Goal: Task Accomplishment & Management: Use online tool/utility

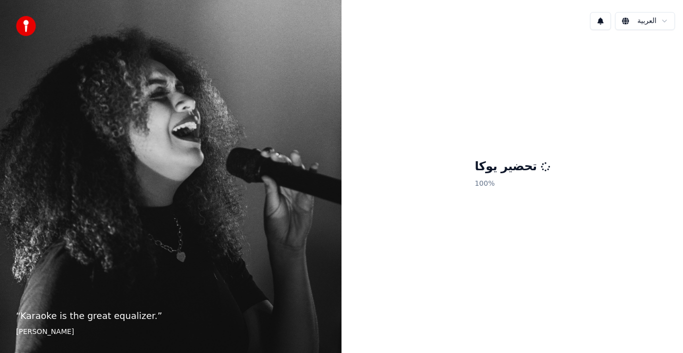
click at [490, 174] on h1 "تحضير يوكا" at bounding box center [512, 167] width 75 height 16
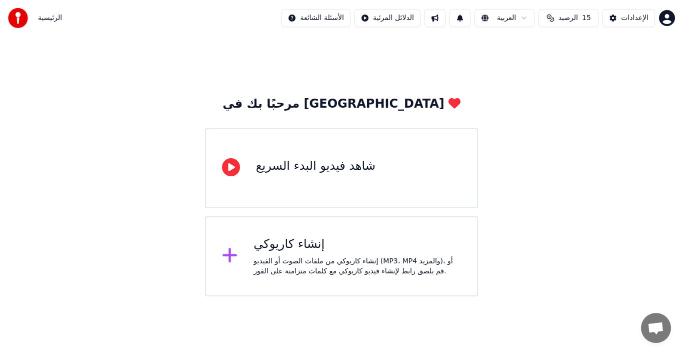
click at [489, 125] on div "مرحبًا بك في [GEOGRAPHIC_DATA] شاهد فيديو البدء السريع إنشاء كاريوكي إنشاء كاري…" at bounding box center [341, 166] width 683 height 260
click at [312, 260] on div "إنشاء كاريوكي من ملفات الصوت أو الفيديو (MP3، MP4 والمزيد)، أو قم بلصق رابط لإن…" at bounding box center [358, 266] width 208 height 20
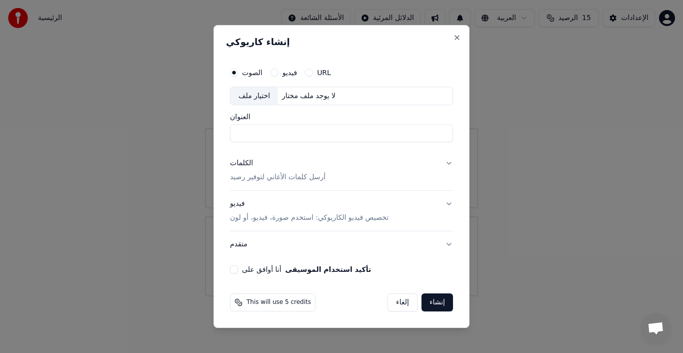
click at [322, 256] on button "متقدم" at bounding box center [341, 244] width 223 height 26
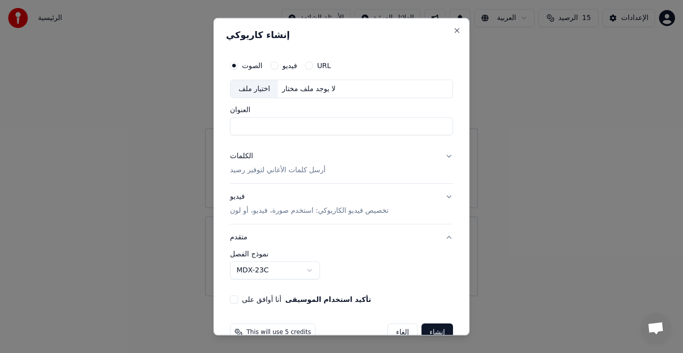
click at [281, 267] on body "**********" at bounding box center [341, 148] width 683 height 296
click at [367, 275] on body "**********" at bounding box center [341, 148] width 683 height 296
click at [296, 267] on body "**********" at bounding box center [341, 148] width 683 height 296
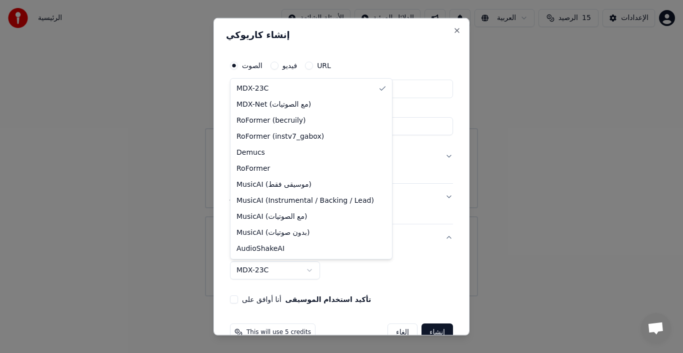
select select "**********"
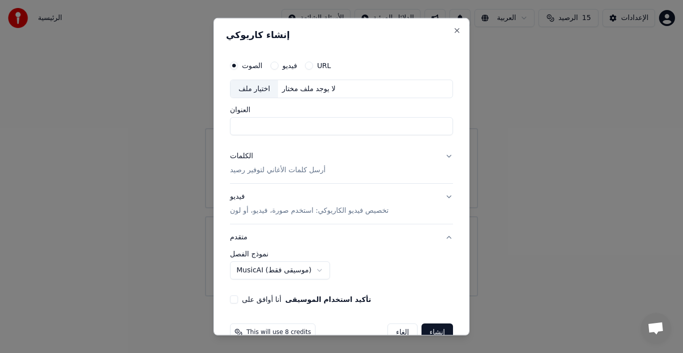
click at [274, 88] on div "اختيار ملف" at bounding box center [255, 89] width 48 height 18
type input "**********"
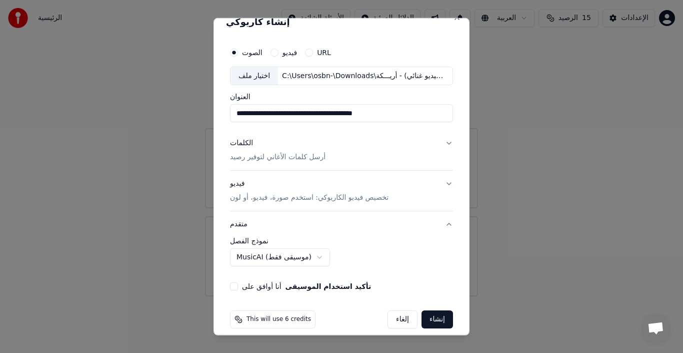
scroll to position [23, 0]
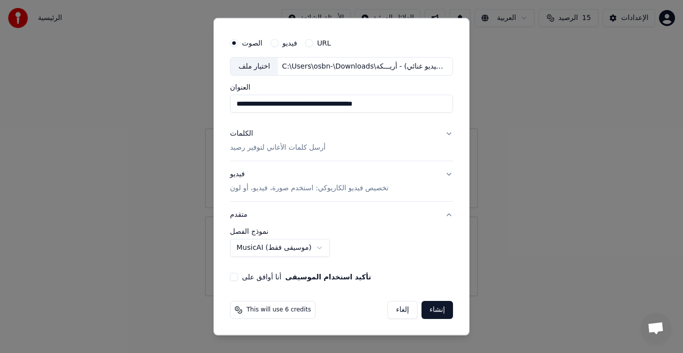
click at [427, 303] on button "إنشاء" at bounding box center [438, 310] width 32 height 18
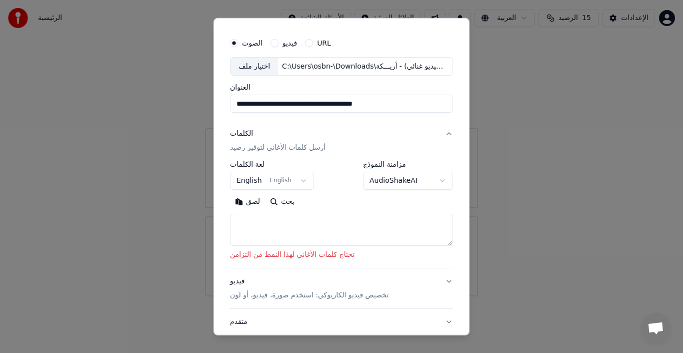
click at [317, 214] on textarea at bounding box center [341, 230] width 223 height 32
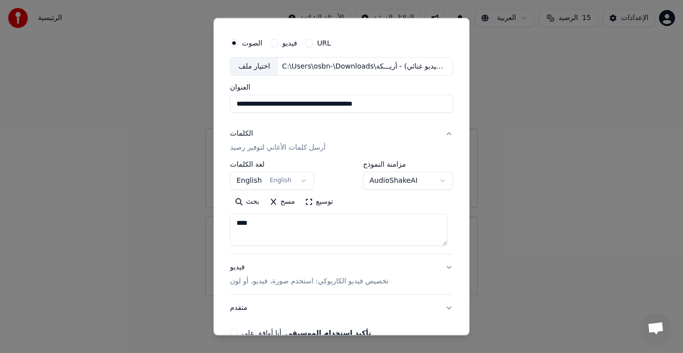
scroll to position [93, 0]
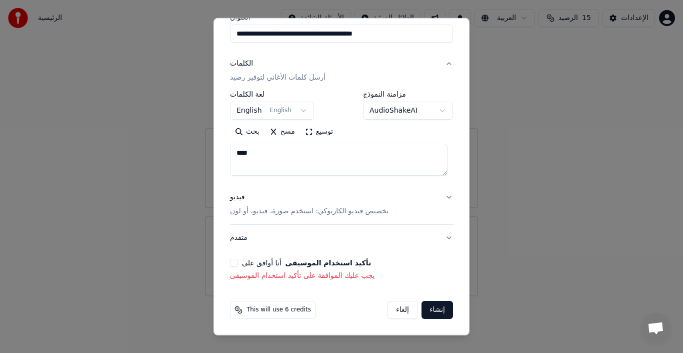
type textarea "***"
click at [338, 235] on button "متقدم" at bounding box center [341, 238] width 223 height 26
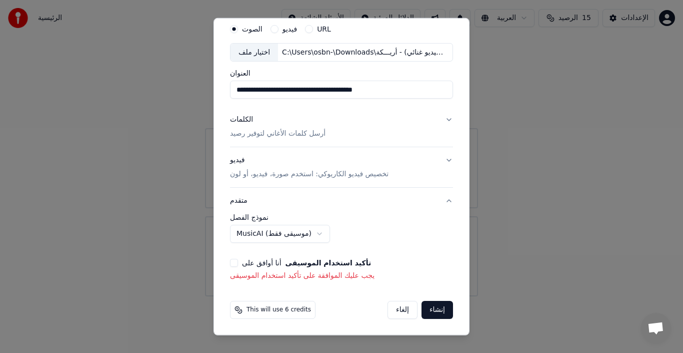
scroll to position [37, 0]
click at [338, 235] on div "**********" at bounding box center [341, 228] width 223 height 29
click at [238, 261] on div "أنا أوافق على تأكيد استخدام الموسيقى" at bounding box center [341, 263] width 223 height 8
click at [230, 264] on button "أنا أوافق على تأكيد استخدام الموسيقى" at bounding box center [234, 263] width 8 height 8
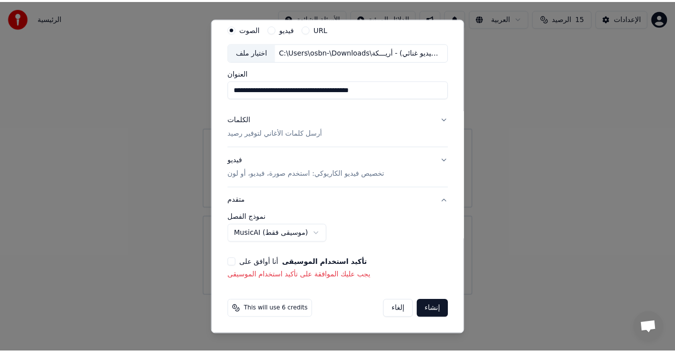
scroll to position [23, 0]
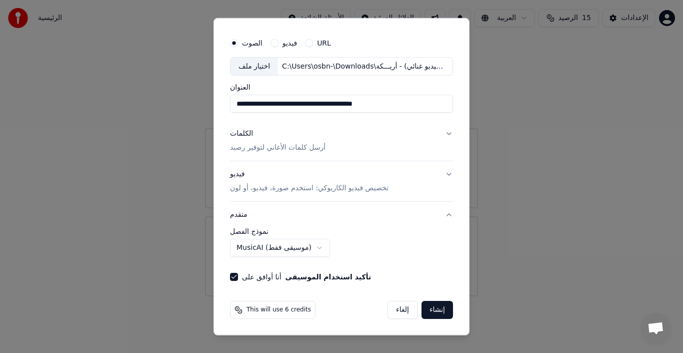
drag, startPoint x: 230, startPoint y: 264, endPoint x: 401, endPoint y: 269, distance: 171.1
click at [401, 269] on div "**********" at bounding box center [341, 157] width 231 height 256
click at [430, 315] on button "إنشاء" at bounding box center [438, 310] width 32 height 18
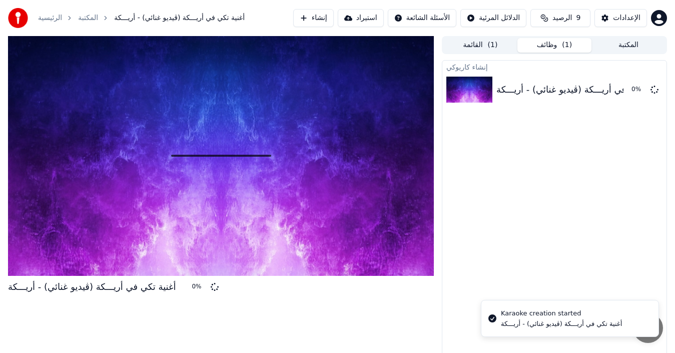
click at [349, 241] on div at bounding box center [221, 156] width 426 height 240
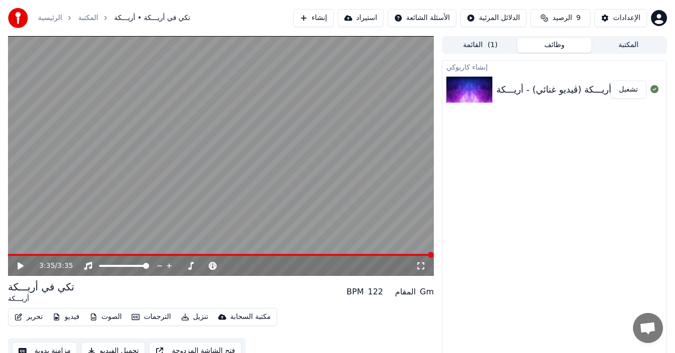
click at [626, 94] on button "تشغيل" at bounding box center [628, 90] width 36 height 18
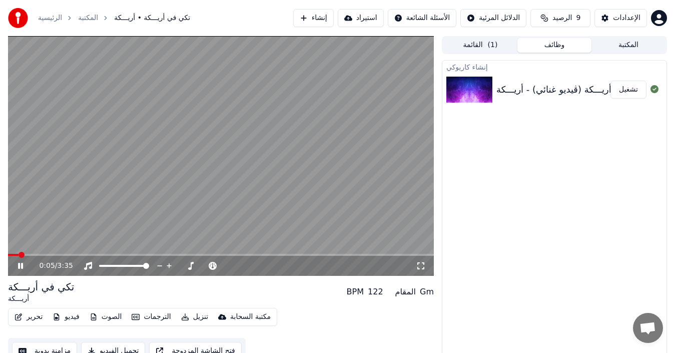
click at [70, 252] on video at bounding box center [221, 156] width 426 height 240
click at [75, 255] on span at bounding box center [221, 255] width 426 height 2
click at [21, 270] on div "0:34 / 3:35" at bounding box center [221, 266] width 418 height 10
click at [20, 265] on icon at bounding box center [21, 265] width 6 height 7
click at [20, 265] on icon at bounding box center [20, 266] width 5 height 6
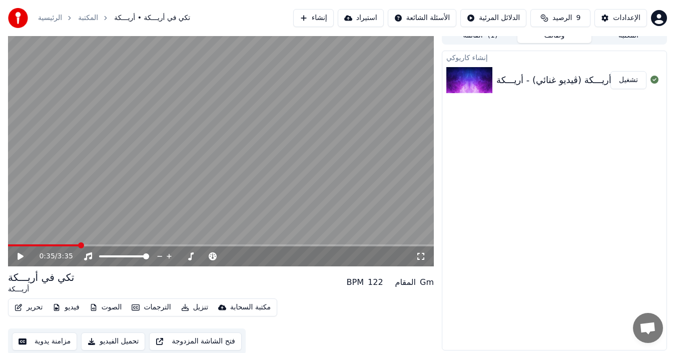
scroll to position [11, 0]
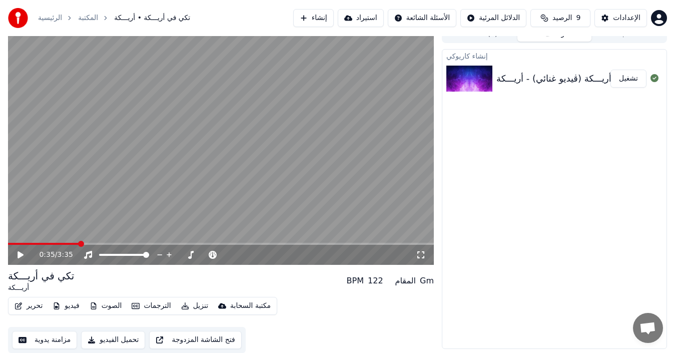
click at [24, 253] on icon at bounding box center [27, 255] width 23 height 8
click at [215, 256] on div at bounding box center [236, 255] width 81 height 10
click at [226, 254] on span at bounding box center [227, 255] width 6 height 6
click at [202, 254] on span at bounding box center [205, 255] width 6 height 6
click at [222, 256] on div at bounding box center [236, 255] width 81 height 10
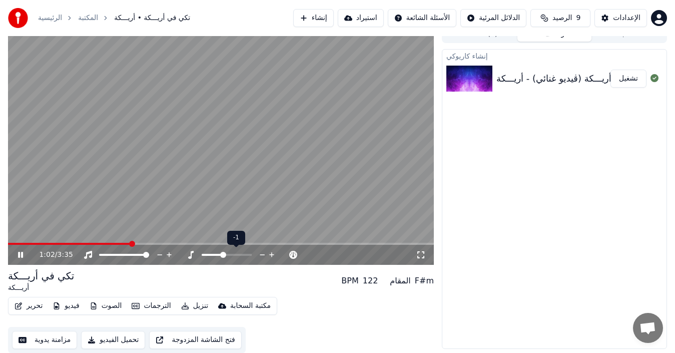
click at [224, 254] on span at bounding box center [227, 255] width 50 height 2
click at [229, 254] on span at bounding box center [227, 255] width 6 height 6
click at [194, 261] on div "1:11 / 3:35" at bounding box center [221, 255] width 426 height 20
click at [191, 255] on icon at bounding box center [191, 255] width 10 height 8
click at [232, 254] on span at bounding box center [227, 255] width 50 height 2
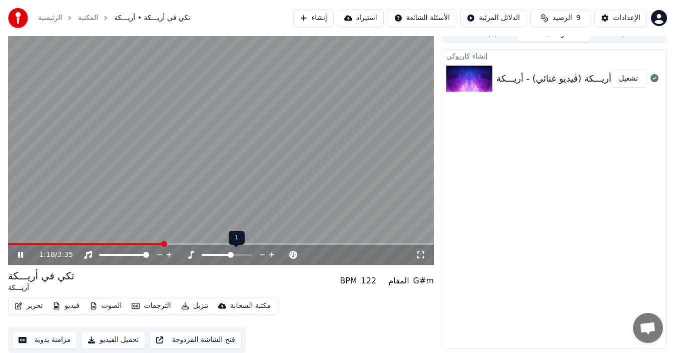
click at [222, 255] on span at bounding box center [216, 255] width 29 height 2
click at [233, 255] on span at bounding box center [227, 255] width 50 height 2
click at [216, 254] on span at bounding box center [216, 255] width 29 height 2
click at [227, 254] on span at bounding box center [227, 255] width 50 height 2
click at [14, 254] on div "1:35 / 3:35" at bounding box center [221, 255] width 418 height 10
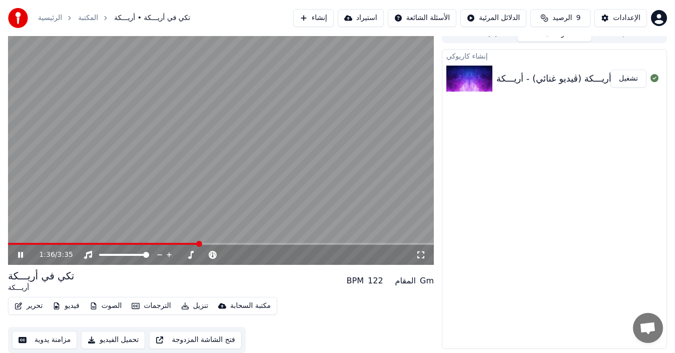
click at [24, 254] on icon at bounding box center [27, 255] width 23 height 8
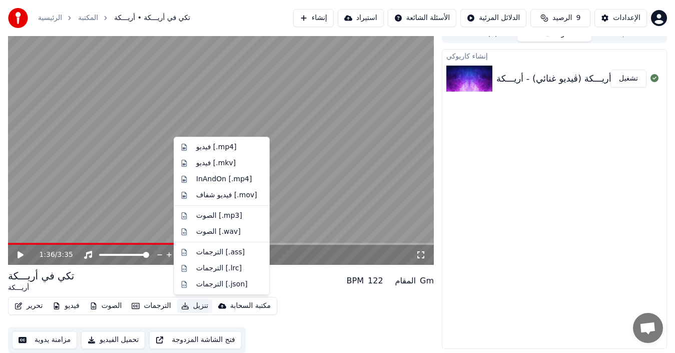
click at [197, 305] on button "تنزيل" at bounding box center [194, 306] width 35 height 14
click at [224, 219] on div "الصوت [.mp3]" at bounding box center [219, 216] width 46 height 10
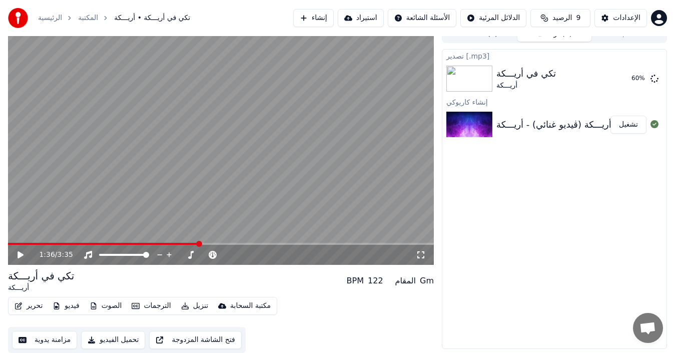
click at [111, 339] on button "تحميل الفيديو" at bounding box center [113, 340] width 64 height 18
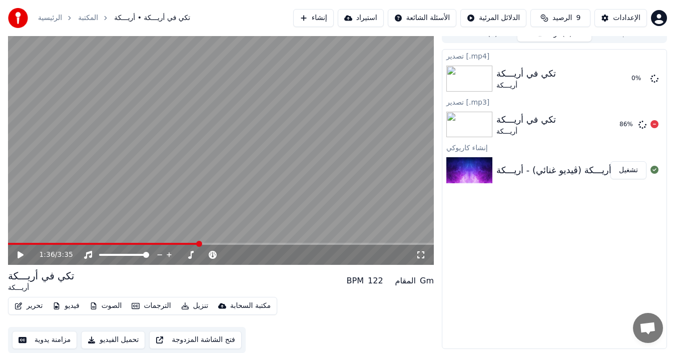
click at [549, 128] on div "أريـــكة" at bounding box center [526, 132] width 60 height 10
click at [654, 126] on icon at bounding box center [654, 124] width 8 height 8
click at [656, 125] on icon at bounding box center [654, 124] width 8 height 8
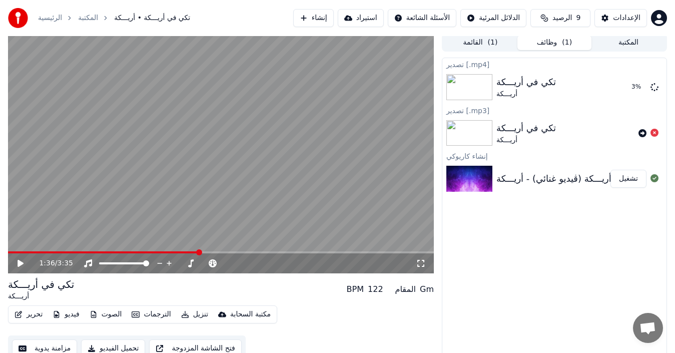
scroll to position [0, 0]
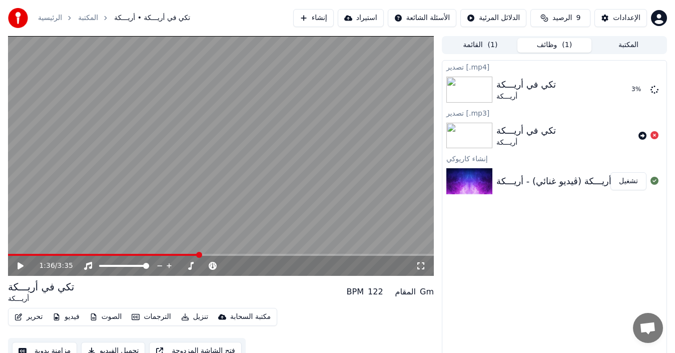
drag, startPoint x: 282, startPoint y: 163, endPoint x: 397, endPoint y: -12, distance: 208.9
click at [397, 0] on html "الرئيسية المكتبة تكي في أريـــكة • أريـــكة إنشاء استيراد الأسئلة الشائعة الدلا…" at bounding box center [337, 176] width 675 height 353
click at [274, 276] on div "1:36 / 3:35 تكي في أريـــكة أريـــكة BPM 122 المقام Gm تحرير فيديو الصوت الترجم…" at bounding box center [221, 200] width 426 height 328
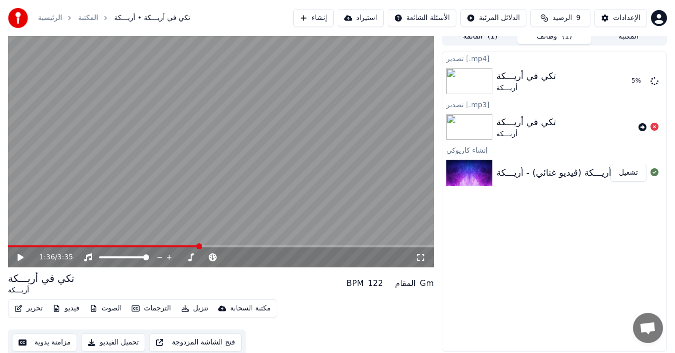
scroll to position [11, 0]
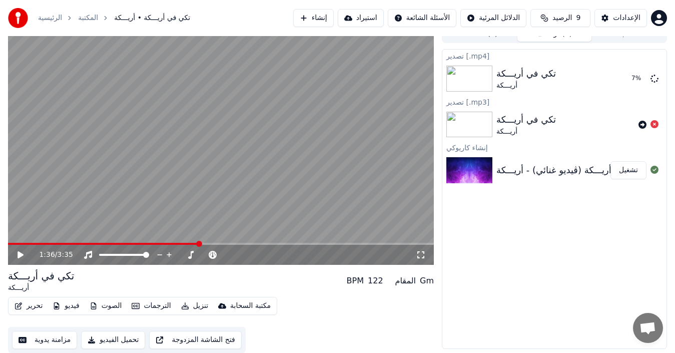
click at [19, 306] on icon "button" at bounding box center [18, 305] width 7 height 7
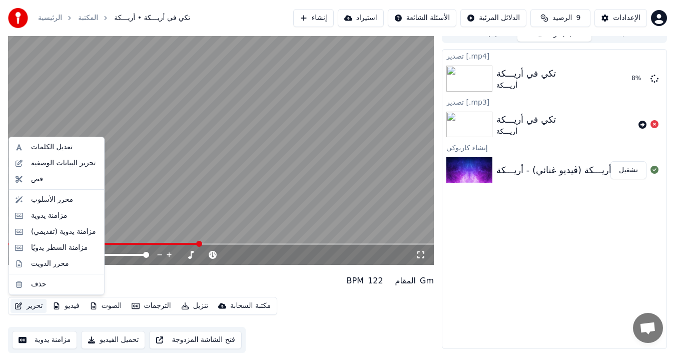
click at [19, 315] on div "تحرير فيديو الصوت الترجمات تنزيل مكتبة السحابة مزامنة يدوية تحميل الفيديو فتح ا…" at bounding box center [221, 325] width 426 height 56
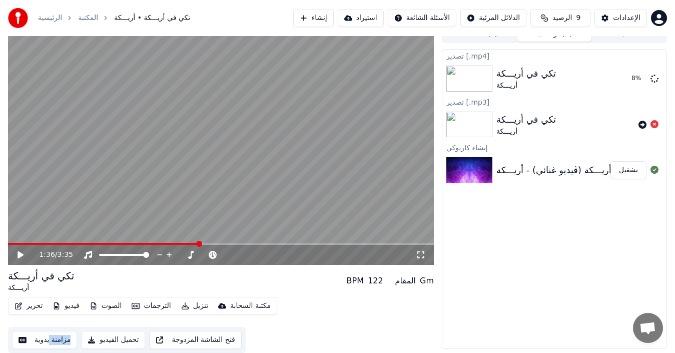
click at [19, 315] on div "تحرير فيديو الصوت الترجمات تنزيل مكتبة السحابة مزامنة يدوية تحميل الفيديو فتح ا…" at bounding box center [221, 325] width 426 height 56
click at [136, 256] on div at bounding box center [133, 255] width 81 height 10
drag, startPoint x: 136, startPoint y: 256, endPoint x: 129, endPoint y: 256, distance: 7.0
click at [129, 256] on div at bounding box center [133, 255] width 81 height 10
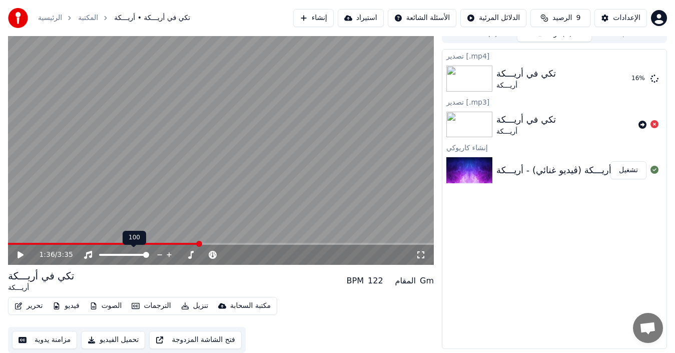
click at [129, 256] on div at bounding box center [133, 255] width 81 height 10
click at [129, 253] on div at bounding box center [133, 255] width 81 height 10
click at [128, 253] on div at bounding box center [133, 255] width 81 height 10
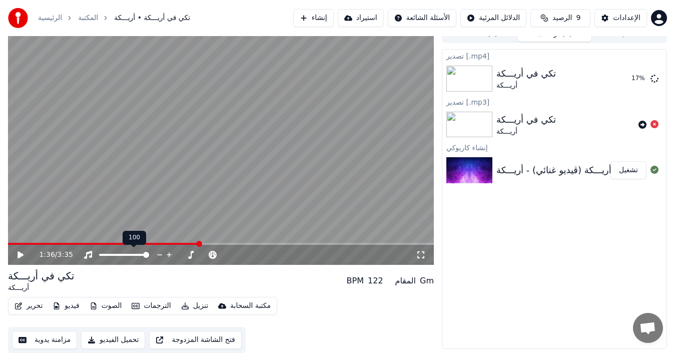
click at [128, 256] on div at bounding box center [133, 255] width 81 height 10
click at [635, 79] on button "عرض" at bounding box center [630, 79] width 34 height 18
click at [653, 123] on icon at bounding box center [654, 124] width 8 height 8
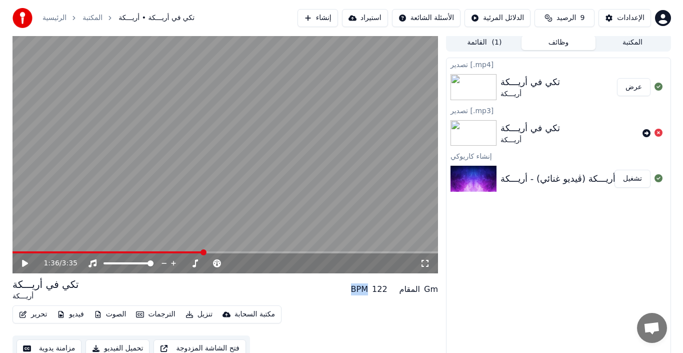
scroll to position [0, 0]
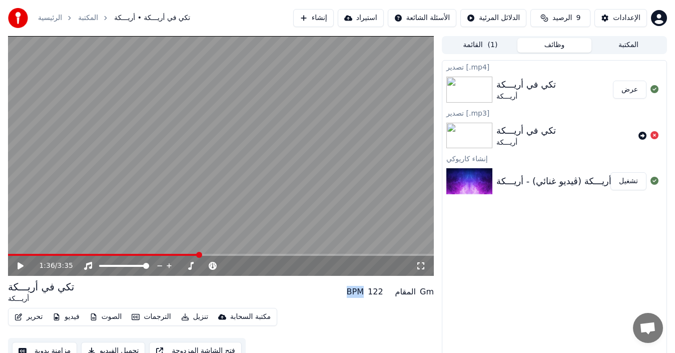
click at [314, 16] on button "إنشاء" at bounding box center [313, 18] width 41 height 18
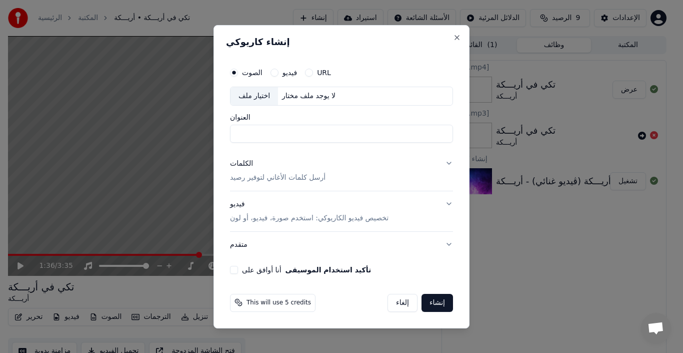
click at [303, 97] on div "لا يوجد ملف مختار" at bounding box center [309, 96] width 62 height 10
type input "**********"
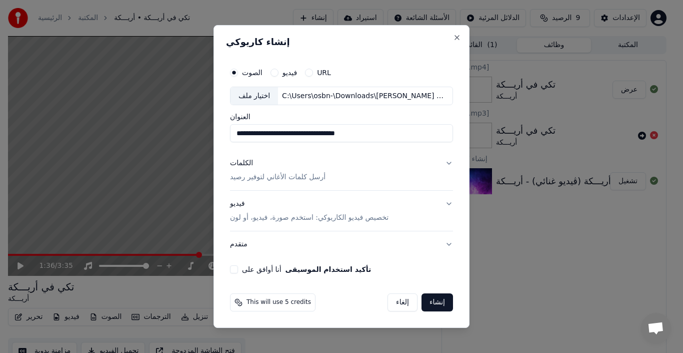
click at [234, 269] on button "أنا أوافق على تأكيد استخدام الموسيقى" at bounding box center [234, 269] width 8 height 8
click at [442, 296] on button "إنشاء" at bounding box center [438, 302] width 32 height 18
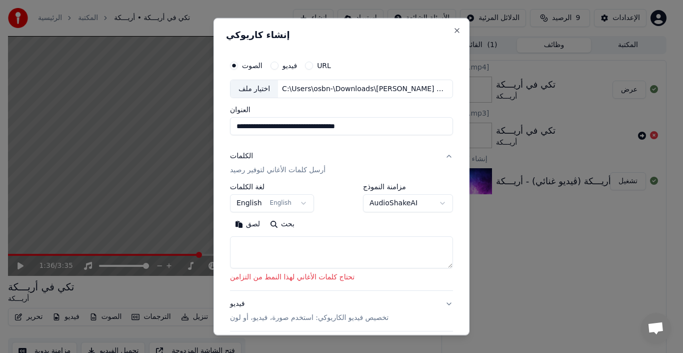
click at [315, 251] on textarea at bounding box center [341, 252] width 223 height 32
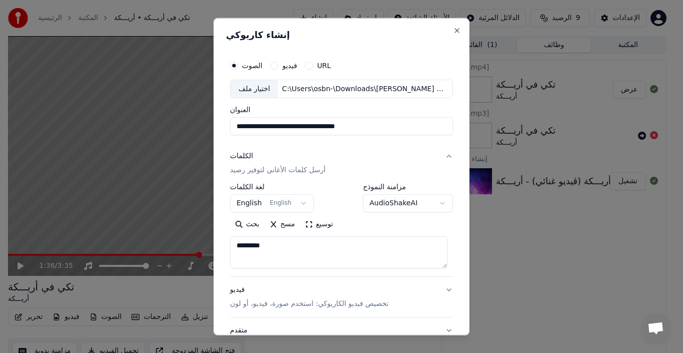
scroll to position [79, 0]
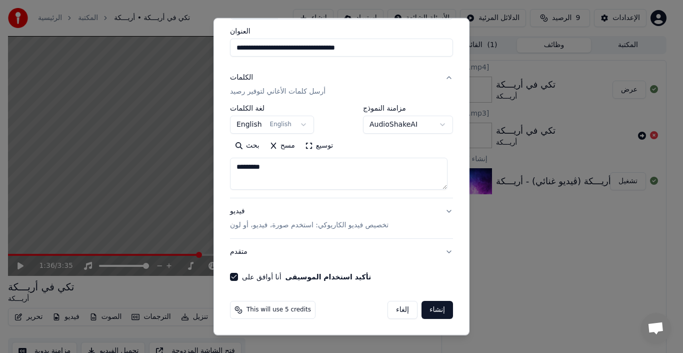
type textarea "*********"
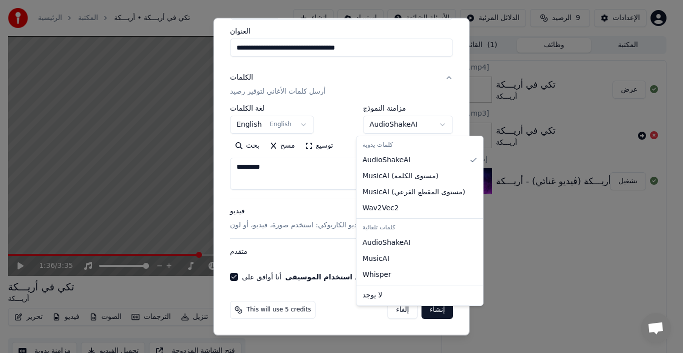
click at [406, 120] on body "**********" at bounding box center [337, 176] width 675 height 353
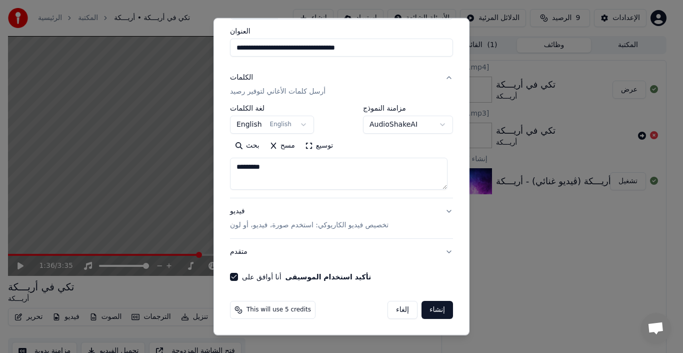
click at [292, 203] on body "**********" at bounding box center [337, 176] width 675 height 353
click at [429, 304] on button "إنشاء" at bounding box center [438, 310] width 32 height 18
select select "**"
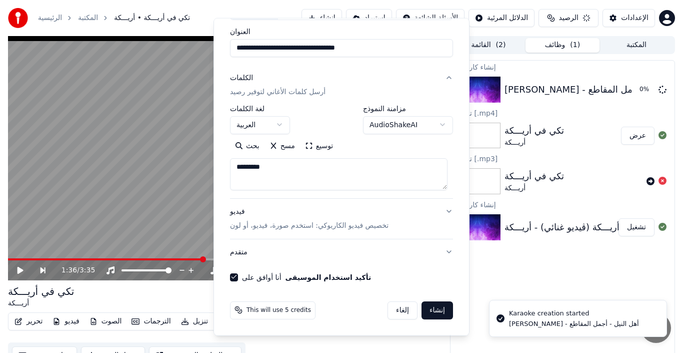
select select
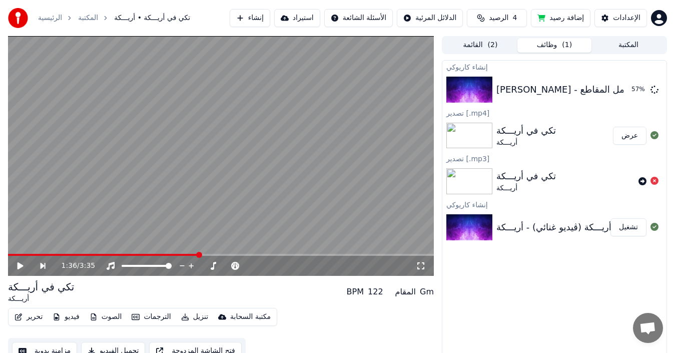
click at [251, 19] on button "إنشاء" at bounding box center [250, 18] width 41 height 18
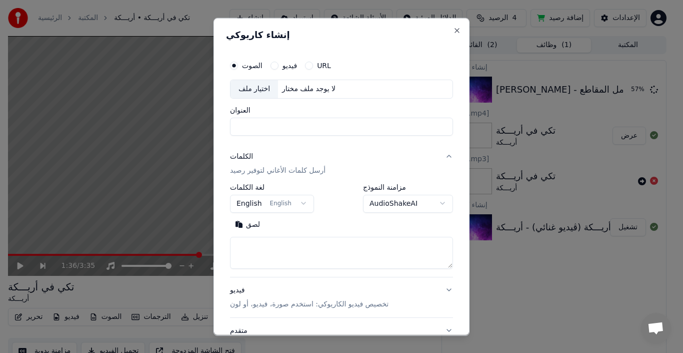
click at [295, 95] on div "اختيار ملف لا يوجد ملف مختار" at bounding box center [341, 88] width 223 height 19
type input "**********"
click at [320, 257] on textarea at bounding box center [341, 252] width 223 height 32
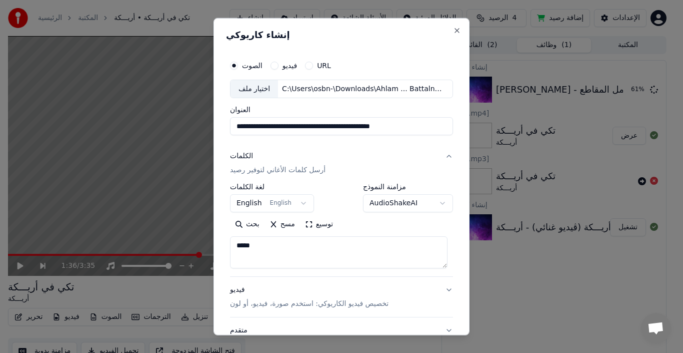
type textarea "*****"
click at [311, 278] on button "فيديو تخصيص فيديو الكاريوكي: استخدم صورة، فيديو، أو لون" at bounding box center [341, 297] width 223 height 40
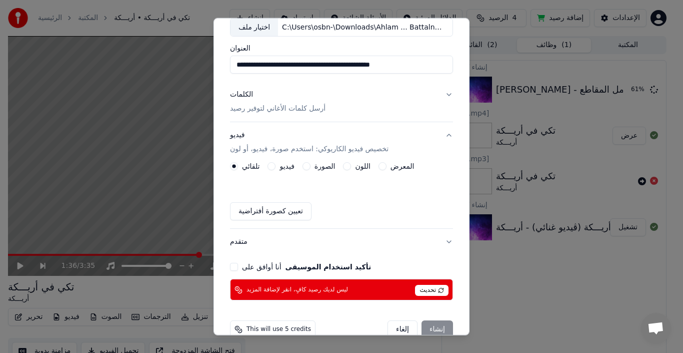
scroll to position [81, 0]
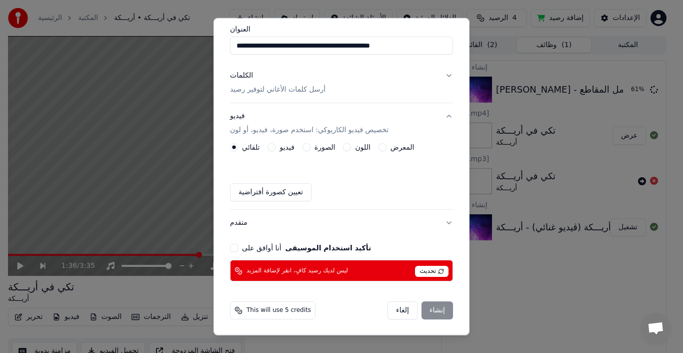
click at [232, 246] on button "أنا أوافق على تأكيد استخدام الموسيقى" at bounding box center [234, 248] width 8 height 8
click at [430, 259] on div "**********" at bounding box center [341, 127] width 231 height 315
click at [429, 264] on div "تحديث" at bounding box center [432, 270] width 34 height 13
click at [432, 268] on span "تحديث" at bounding box center [432, 271] width 34 height 11
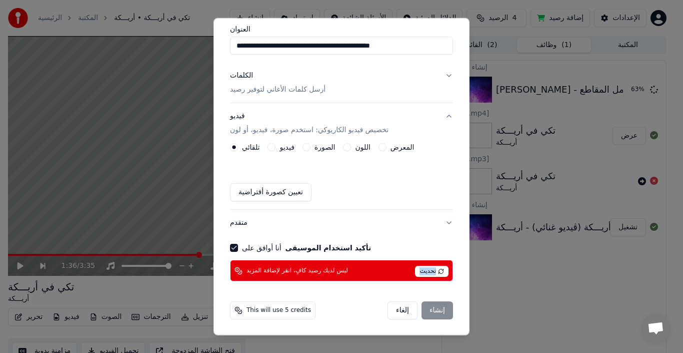
click at [432, 268] on span "تحديث" at bounding box center [432, 271] width 34 height 11
click at [315, 275] on div "ليس لديك رصيد كافٍ، انقر لإضافة المزيد تحديث" at bounding box center [341, 271] width 223 height 22
click at [324, 161] on div "تلقائي فيديو الصورة اللون المعرض تعيين كصورة أفتراضية" at bounding box center [341, 172] width 223 height 58
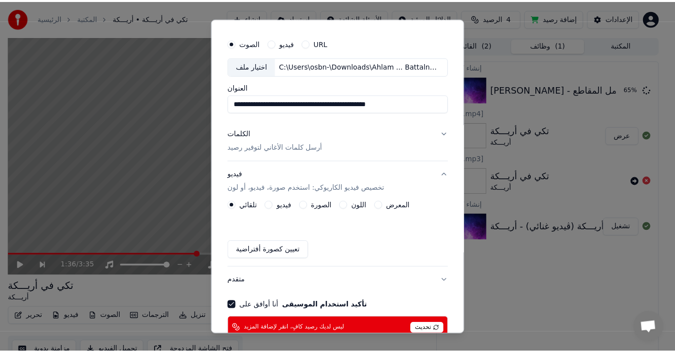
scroll to position [0, 0]
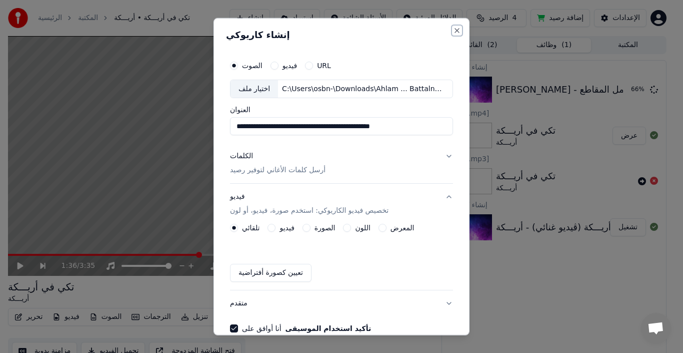
click at [453, 33] on button "Close" at bounding box center [457, 30] width 8 height 8
